Goal: Task Accomplishment & Management: Manage account settings

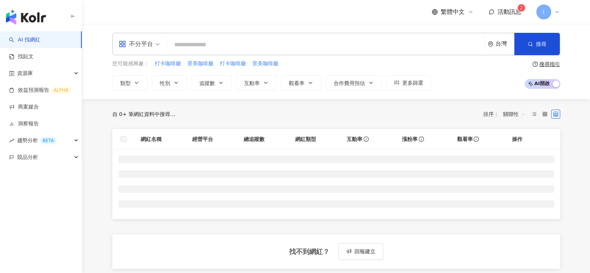
click at [543, 12] on span "I" at bounding box center [542, 12] width 1 height 8
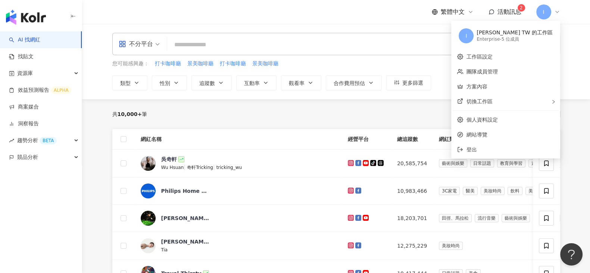
click at [500, 35] on div "[PERSON_NAME] TW 的工作區" at bounding box center [514, 32] width 76 height 7
click at [538, 29] on div "[PERSON_NAME] TW 的工作區" at bounding box center [514, 32] width 76 height 7
click at [491, 119] on link "個人資料設定" at bounding box center [481, 120] width 31 height 6
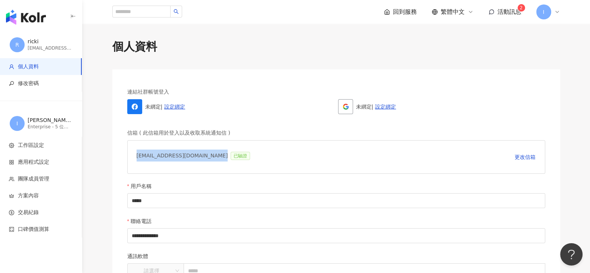
drag, startPoint x: 136, startPoint y: 154, endPoint x: 209, endPoint y: 153, distance: 72.3
click at [209, 153] on div "[EMAIL_ADDRESS][DOMAIN_NAME] 已驗證" at bounding box center [194, 157] width 117 height 15
copy div "[EMAIL_ADDRESS][DOMAIN_NAME]"
click at [41, 17] on img "button" at bounding box center [26, 17] width 40 height 15
